Goal: Check status: Check status

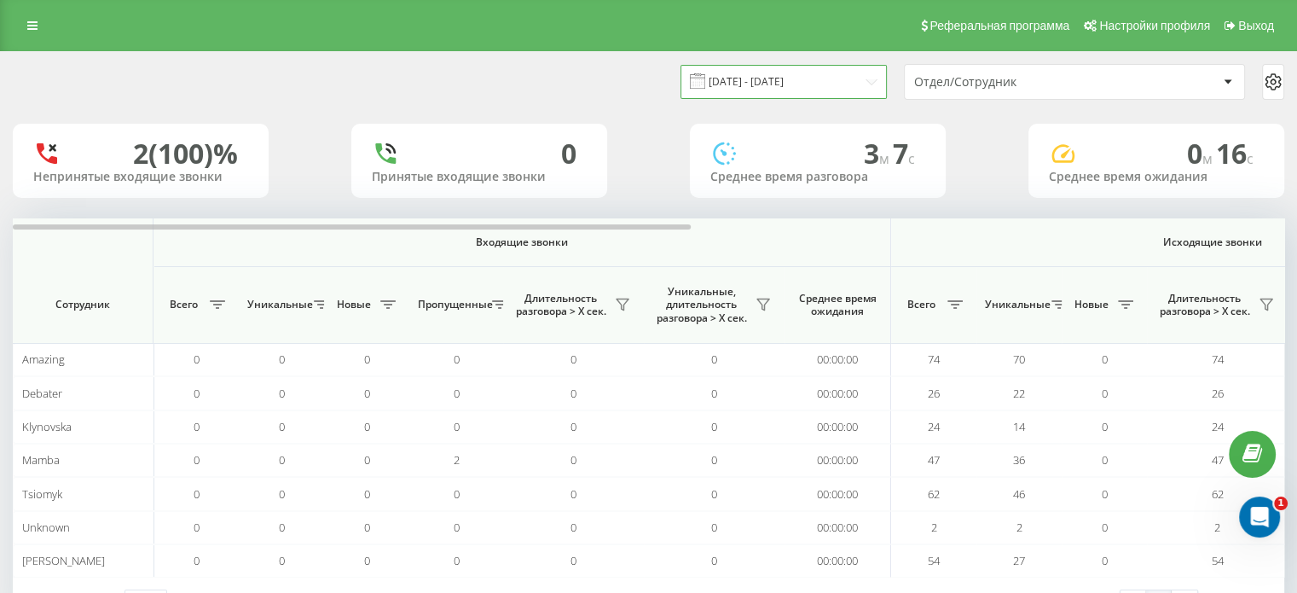
click at [795, 84] on input "[DATE] - [DATE]" at bounding box center [784, 81] width 206 height 33
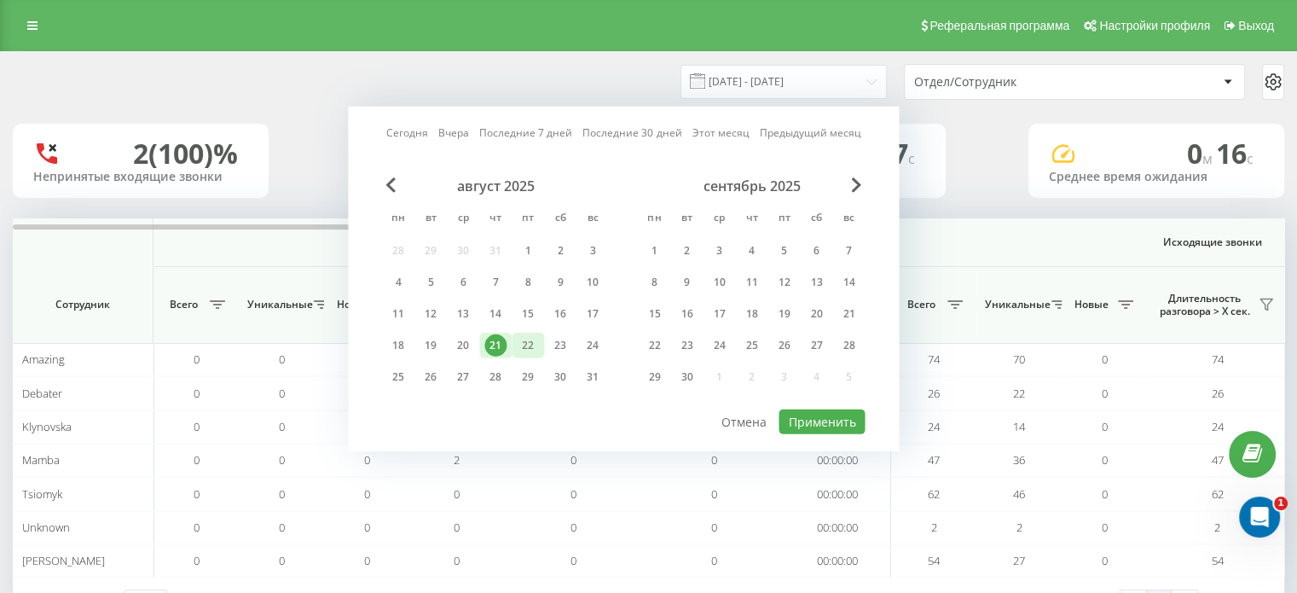
click at [531, 334] on div "22" at bounding box center [528, 345] width 22 height 22
click at [812, 410] on button "Применить" at bounding box center [822, 421] width 86 height 25
type input "[DATE] - [DATE]"
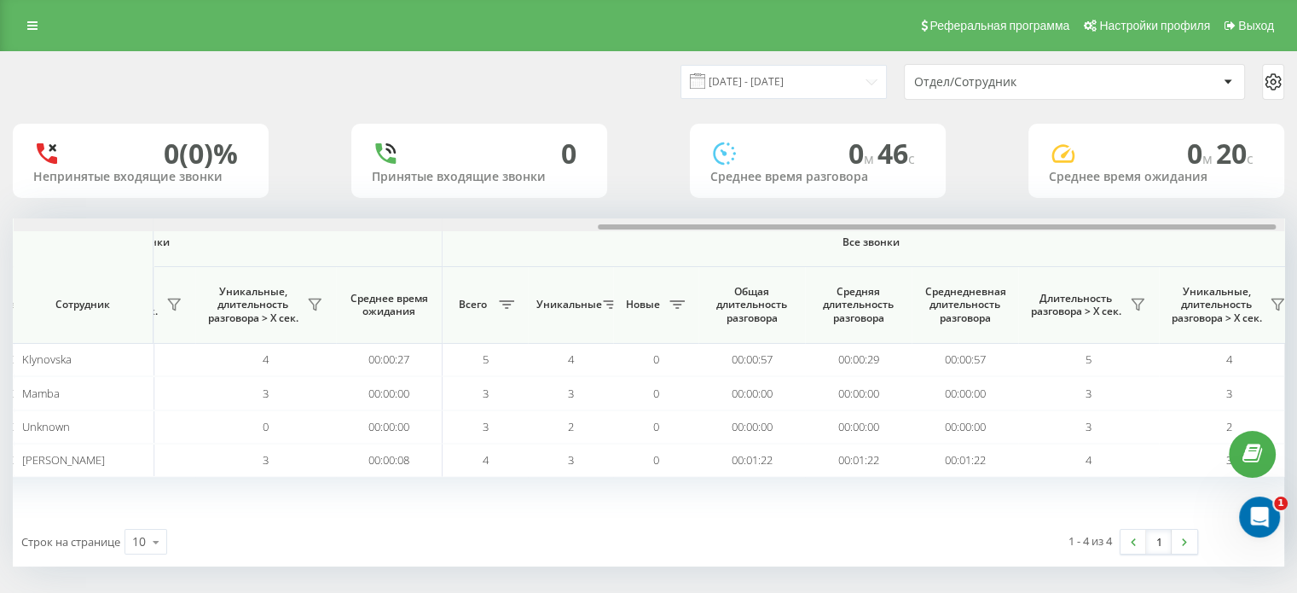
scroll to position [0, 1108]
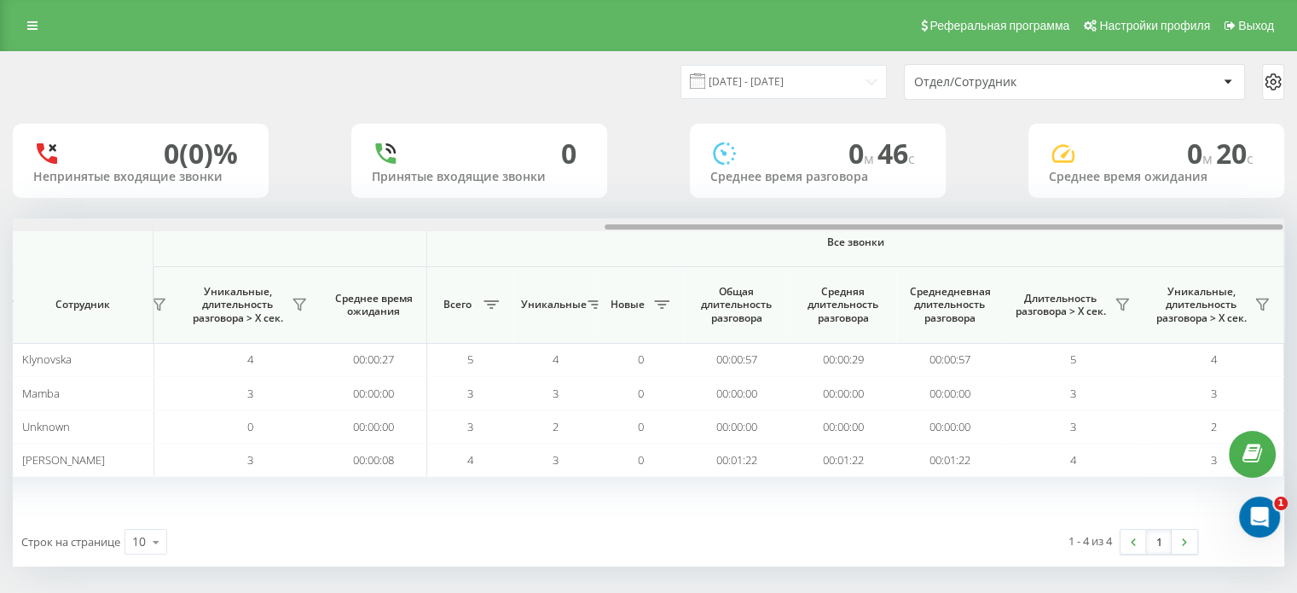
drag, startPoint x: 682, startPoint y: 224, endPoint x: 1309, endPoint y: 121, distance: 635.4
click at [1297, 121] on html "choice31.com Проекты choice31.com Дашборд Центр обращений Аналитика Ваши отчеты…" at bounding box center [648, 296] width 1297 height 593
